Goal: Manage account settings

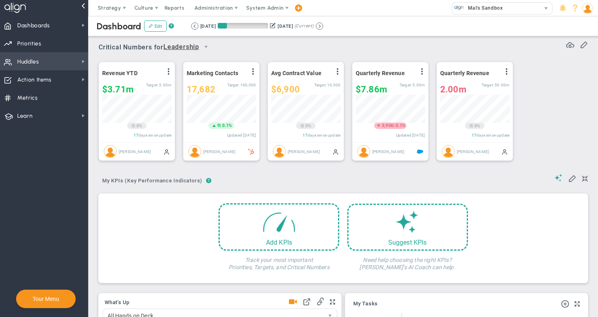
click at [65, 62] on span "Huddles Huddles" at bounding box center [44, 61] width 88 height 18
click at [41, 43] on span "Priorities Projects OKR Tree Priorities Projects OKRs" at bounding box center [44, 43] width 88 height 18
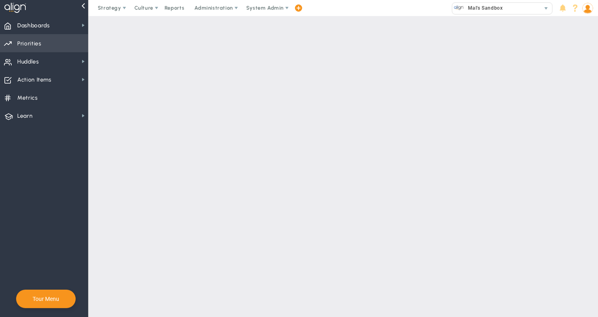
click at [39, 43] on span "Priorities" at bounding box center [29, 43] width 24 height 17
checkbox input "false"
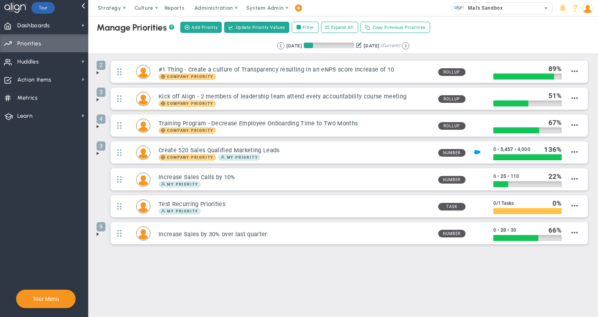
click at [99, 153] on span at bounding box center [98, 153] width 6 height 6
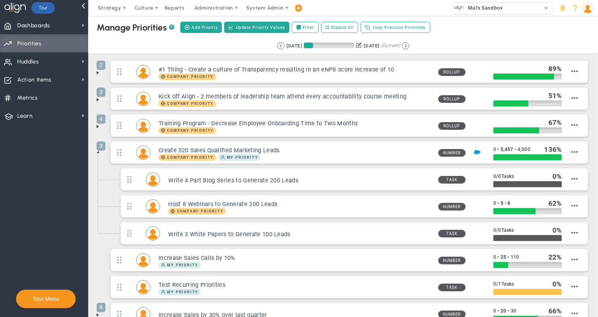
click at [95, 124] on span at bounding box center [98, 127] width 6 height 6
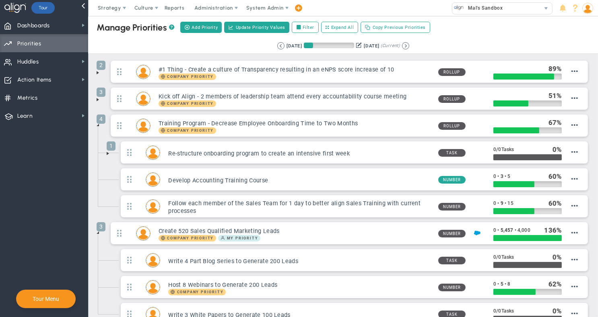
click at [97, 97] on span at bounding box center [98, 100] width 6 height 6
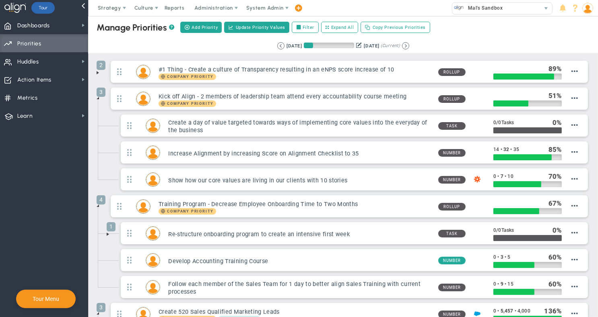
click at [96, 70] on span at bounding box center [98, 73] width 6 height 6
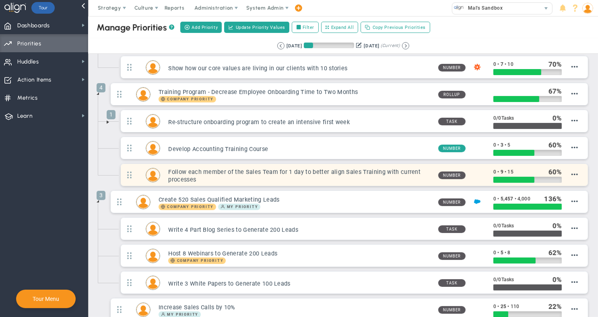
scroll to position [269, 0]
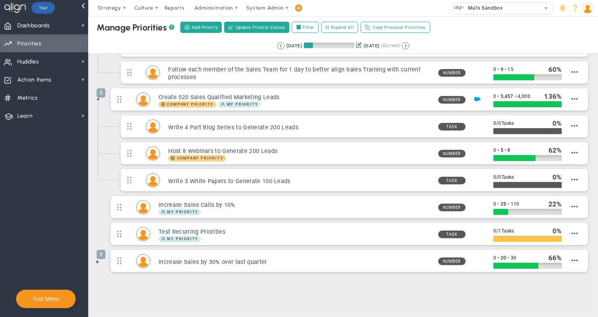
click at [99, 259] on span at bounding box center [98, 262] width 6 height 6
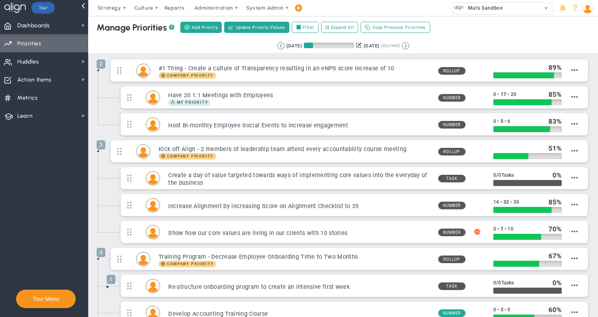
scroll to position [0, 0]
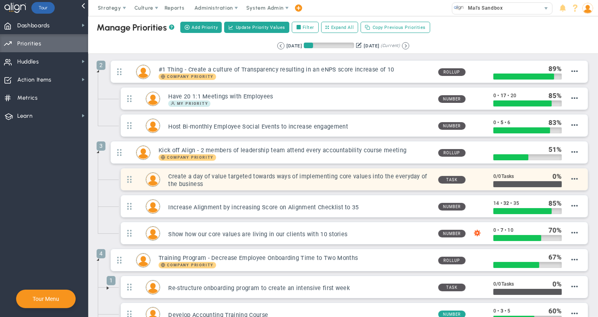
click at [151, 177] on img at bounding box center [153, 180] width 14 height 14
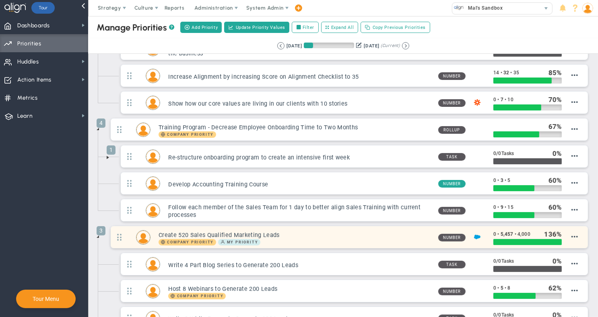
scroll to position [130, 0]
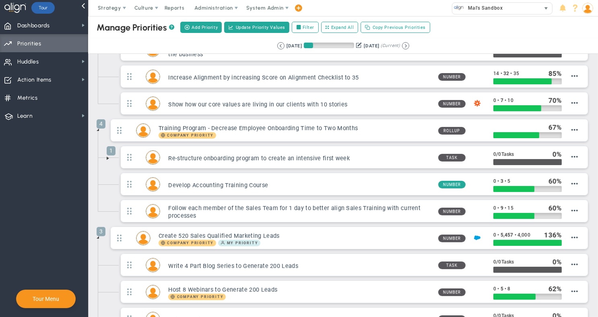
click at [546, 8] on span "select" at bounding box center [546, 8] width 6 height 6
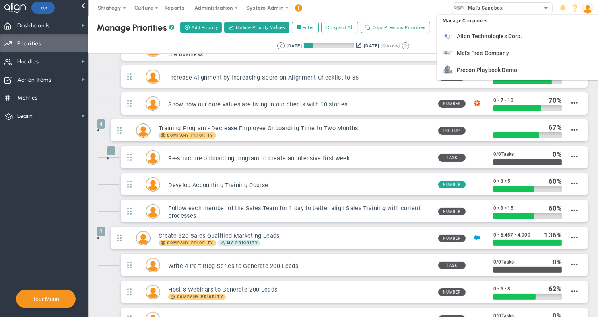
click at [546, 8] on span "select" at bounding box center [546, 8] width 6 height 6
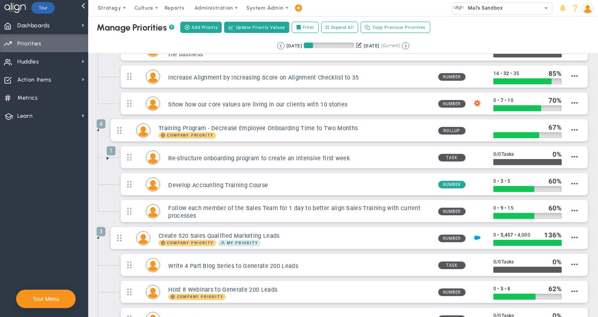
click at [589, 9] on img at bounding box center [587, 8] width 11 height 11
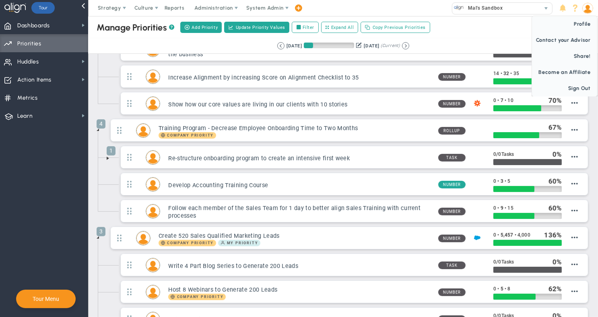
click at [590, 12] on img at bounding box center [587, 8] width 11 height 11
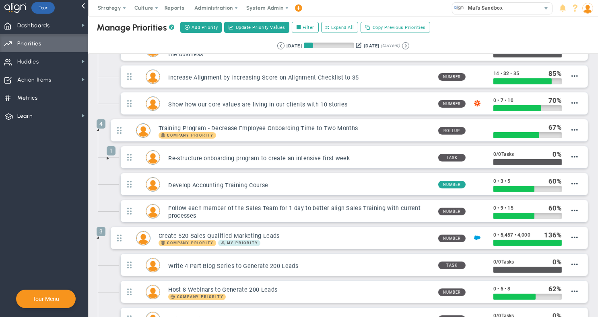
click at [588, 9] on img at bounding box center [587, 8] width 11 height 11
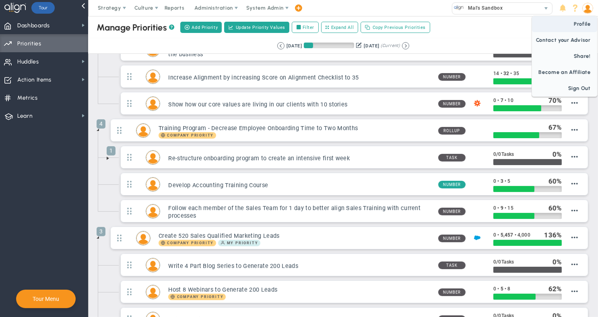
click at [585, 23] on span "Profile" at bounding box center [564, 24] width 65 height 16
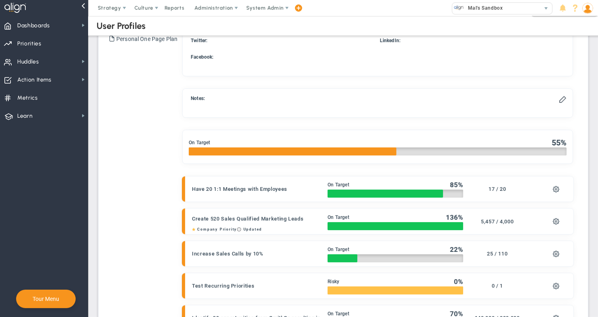
checkbox input "true"
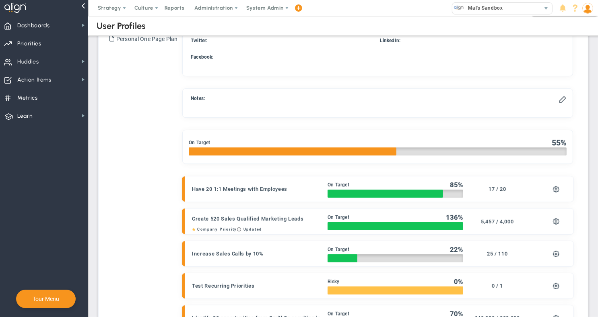
checkbox input "true"
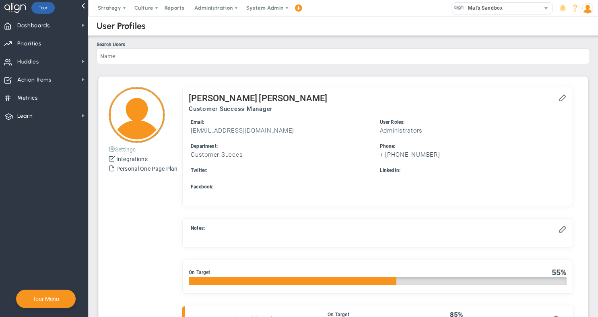
click at [128, 150] on button "Settings" at bounding box center [122, 149] width 27 height 10
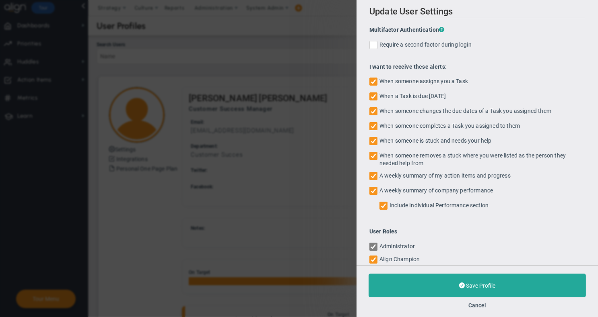
click at [285, 216] on div "Update User Settings Multifactor Authentication ? Require a second factor durin…" at bounding box center [299, 158] width 598 height 317
click at [142, 209] on div "Update User Settings Multifactor Authentication ? Require a second factor durin…" at bounding box center [299, 158] width 598 height 317
click at [474, 305] on button "Cancel" at bounding box center [477, 306] width 18 height 6
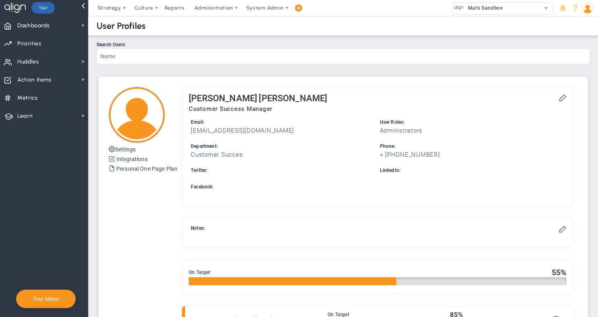
click at [7, 6] on div at bounding box center [15, 8] width 23 height 16
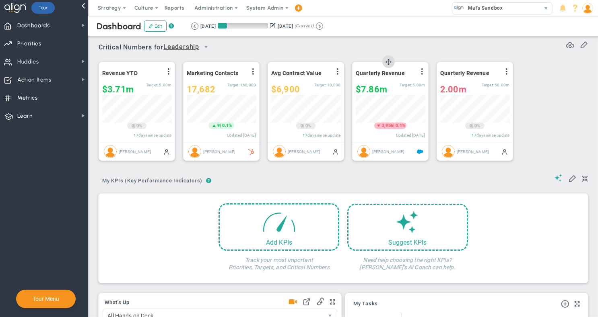
click at [365, 152] on img at bounding box center [363, 151] width 13 height 13
click at [365, 154] on img at bounding box center [363, 151] width 13 height 13
click at [422, 71] on span at bounding box center [422, 71] width 6 height 6
click at [381, 88] on span "Edit" at bounding box center [378, 88] width 9 height 6
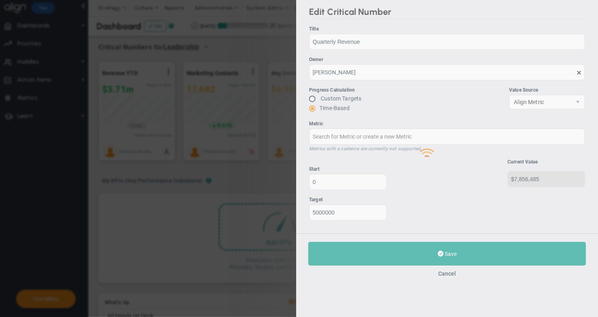
type input "Quarterly Revenue : Salesforce"
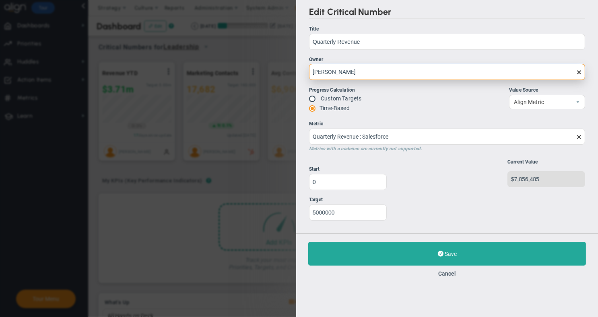
click at [329, 72] on input "[PERSON_NAME]" at bounding box center [447, 72] width 276 height 16
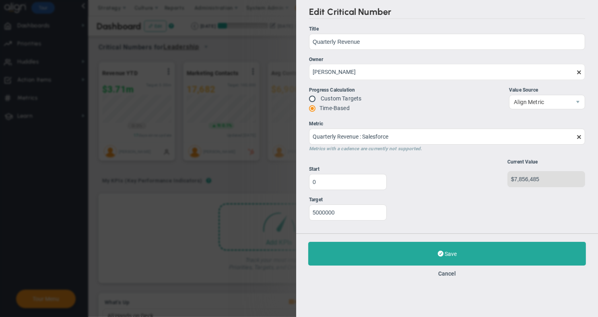
click at [581, 71] on span at bounding box center [579, 72] width 6 height 6
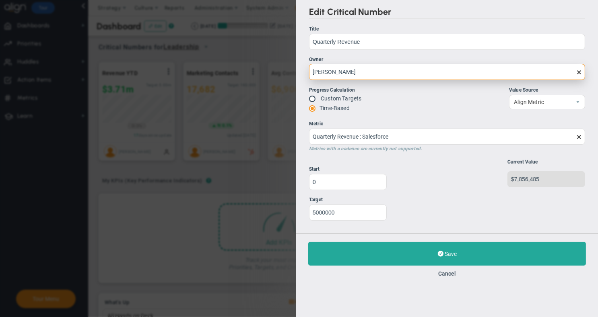
click at [581, 71] on input "[PERSON_NAME]" at bounding box center [447, 72] width 276 height 16
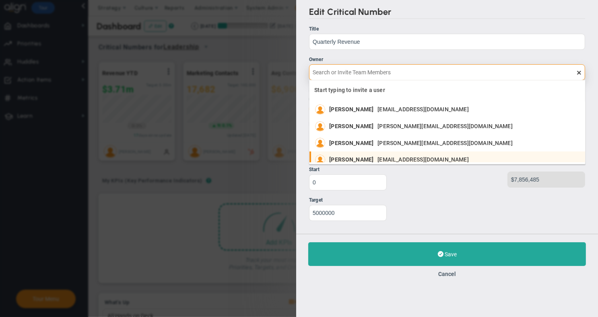
click at [383, 157] on span "[EMAIL_ADDRESS][DOMAIN_NAME]" at bounding box center [422, 160] width 91 height 6
type input "[PERSON_NAME]"
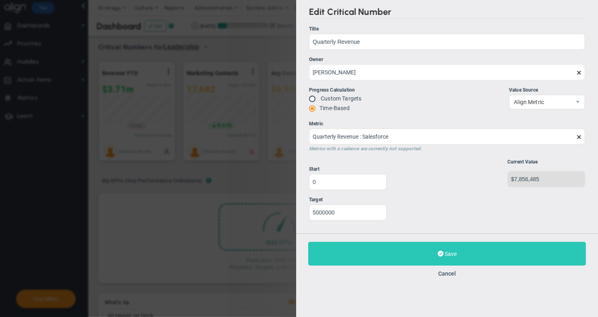
click at [453, 260] on button "Save Update" at bounding box center [447, 254] width 278 height 24
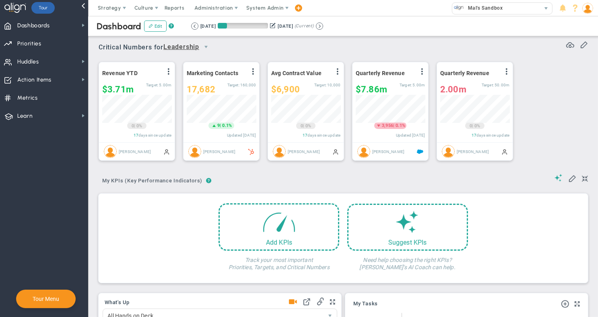
scroll to position [28, 70]
